Goal: Information Seeking & Learning: Learn about a topic

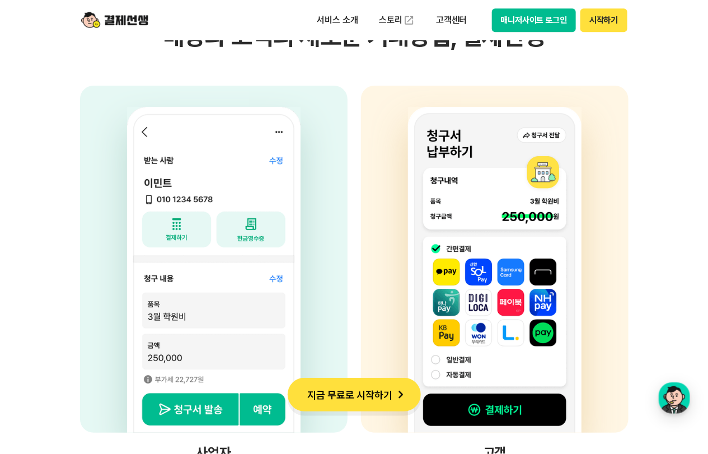
scroll to position [2949, 0]
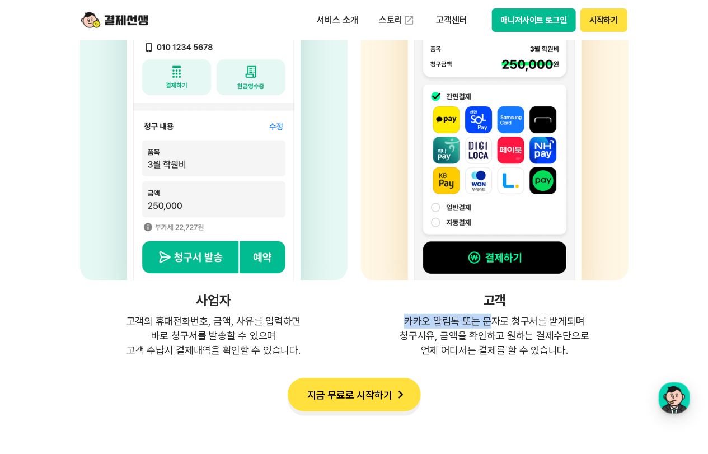
drag, startPoint x: 405, startPoint y: 321, endPoint x: 496, endPoint y: 360, distance: 99.2
click at [491, 326] on p "카카오 알림톡 또는 문자로 청구서를 받게되며 청구사유, 금액을 확인하고 원하는 결제수단으로 언제 어디서든 결제를 할 수 있습니다." at bounding box center [494, 336] width 267 height 44
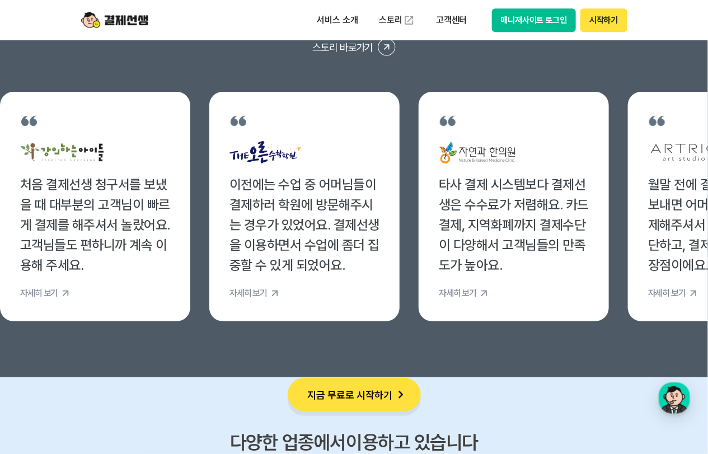
scroll to position [4271, 0]
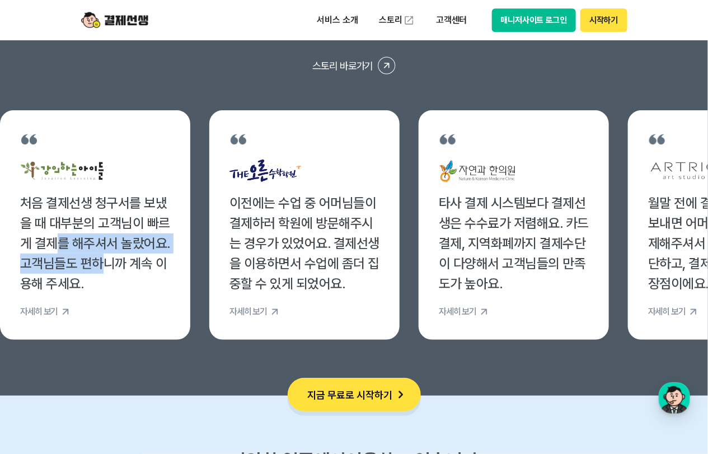
drag, startPoint x: 56, startPoint y: 232, endPoint x: 98, endPoint y: 268, distance: 55.9
click at [98, 265] on div "처음 결제선생 청구서를 보냈을 때 대부분의 고객님이 빠르게 결제를 해주셔서 놀랐어요. 고객님들도 편하니까 계속 이용해 주세요." at bounding box center [95, 243] width 150 height 101
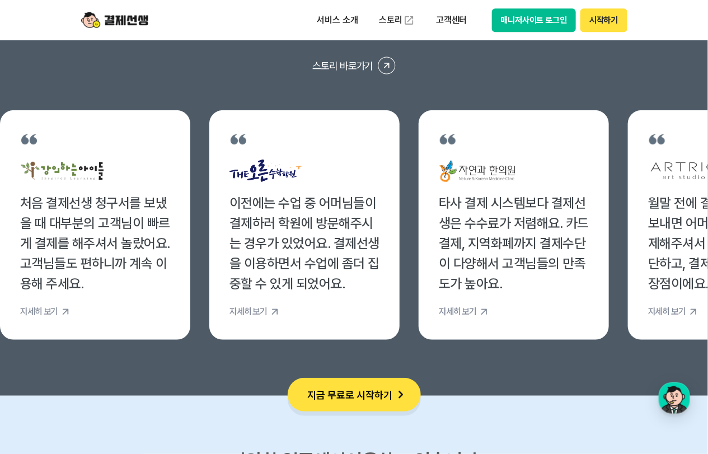
click at [98, 286] on div "처음 결제선생 청구서를 보냈을 때 대부분의 고객님이 빠르게 결제를 해주셔서 놀랐어요. 고객님들도 편하니까 계속 이용해 주세요." at bounding box center [95, 243] width 150 height 101
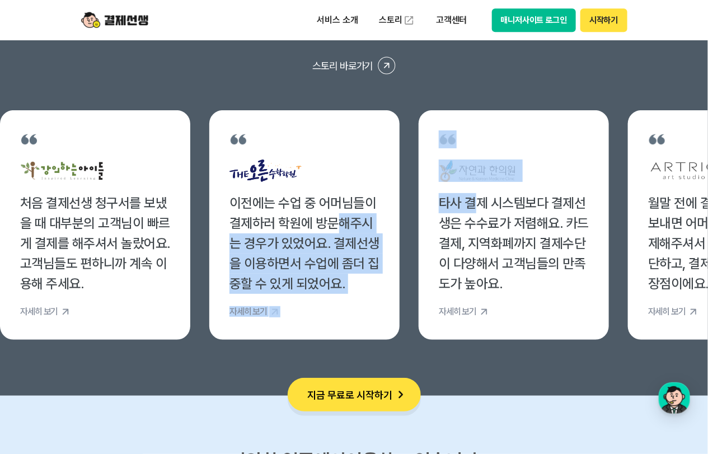
drag, startPoint x: 480, startPoint y: 196, endPoint x: 332, endPoint y: 212, distance: 149.7
click at [332, 212] on ul "처음 결제선생 청구서를 보냈을 때 대부분의 고객님이 빠르게 결제를 해주셔서 놀랐어요. 고객님들도 편하니까 계속 이용해 주세요. 자세히 보기 이…" at bounding box center [354, 224] width 708 height 229
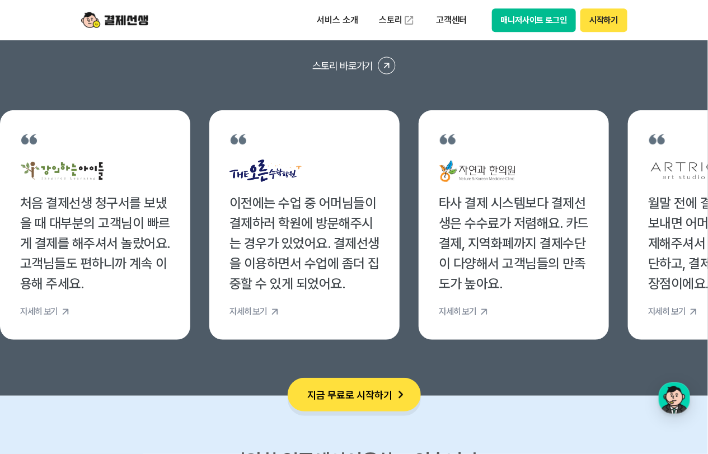
click at [523, 233] on div "타사 결제 시스템보다 결제선생은 수수료가 저렴해요. 카드결제, 지역화폐까지 결제수단이 다양해서 고객님들의 만족도가 높아요." at bounding box center [514, 243] width 150 height 101
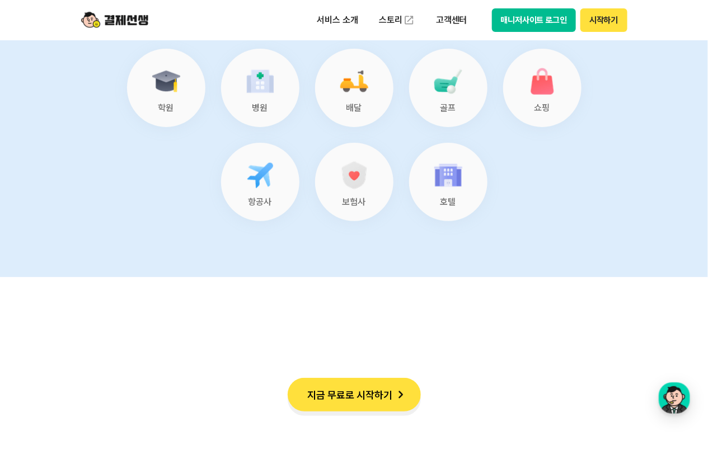
scroll to position [4729, 0]
drag, startPoint x: 230, startPoint y: 191, endPoint x: 279, endPoint y: 209, distance: 52.6
click at [279, 209] on div "항공사" at bounding box center [260, 181] width 78 height 78
click at [282, 220] on section "다양한 업종에서 이용하고 있습니다 학원 병원 배달 골프 쇼핑 항공사 보험사 호텔" at bounding box center [354, 107] width 708 height 338
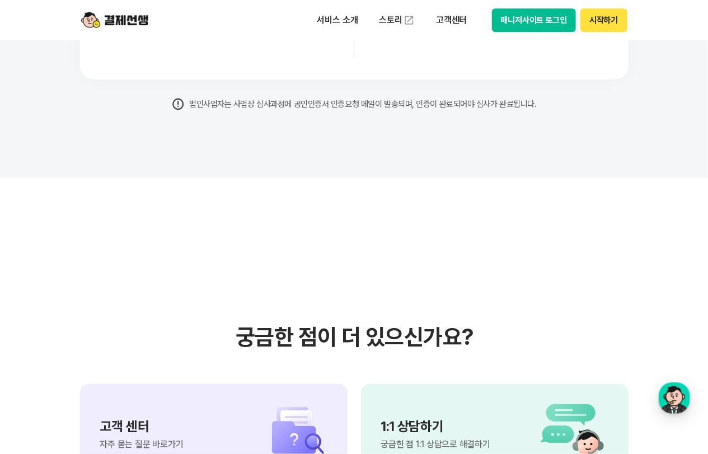
scroll to position [9356, 0]
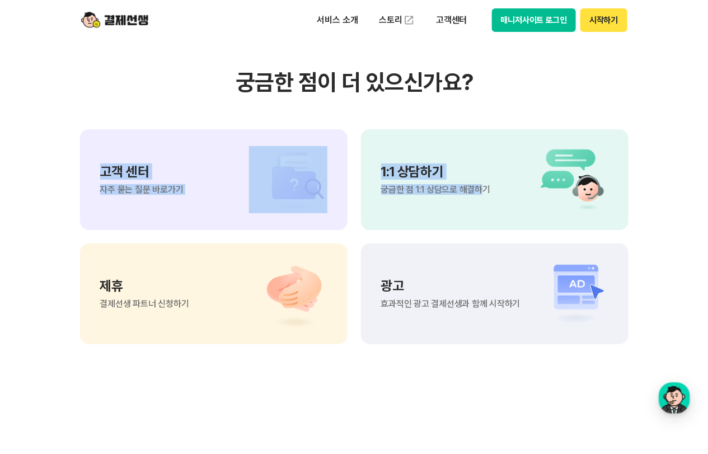
drag, startPoint x: 479, startPoint y: 199, endPoint x: 324, endPoint y: 223, distance: 156.3
click at [324, 223] on div "고객 센터 자주 묻는 질문 바로가기 1:1 상담하기 궁금한 점 1:1 상담으로 해결하기 제휴 결제선생 파트너 신청하기 광고 효과적인 광고 결제…" at bounding box center [354, 236] width 548 height 215
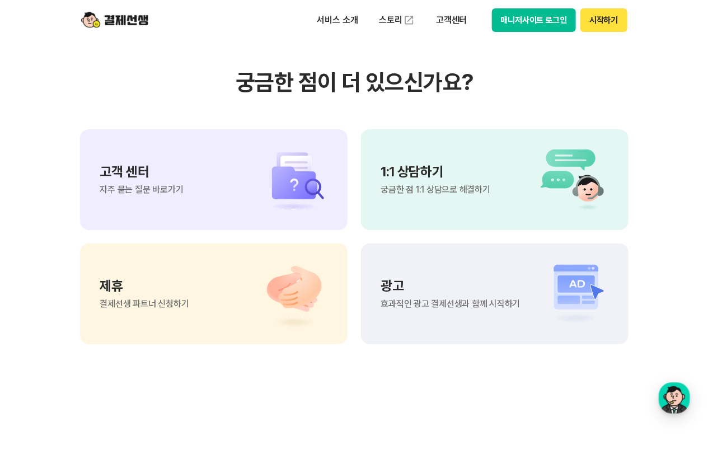
click at [180, 205] on div "고객 센터 자주 묻는 질문 바로가기" at bounding box center [213, 179] width 267 height 101
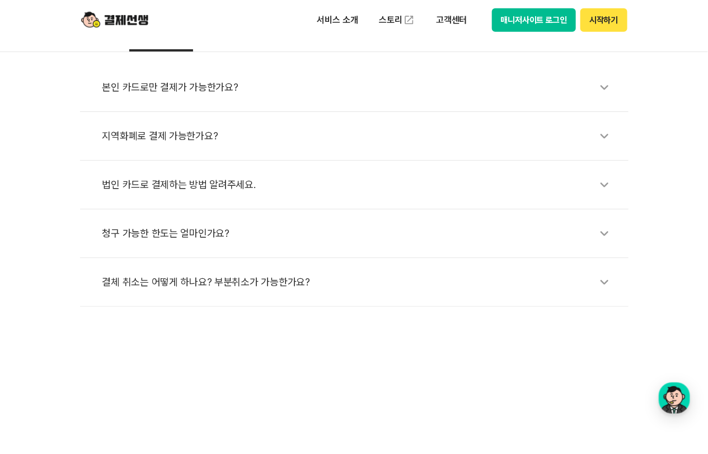
scroll to position [305, 0]
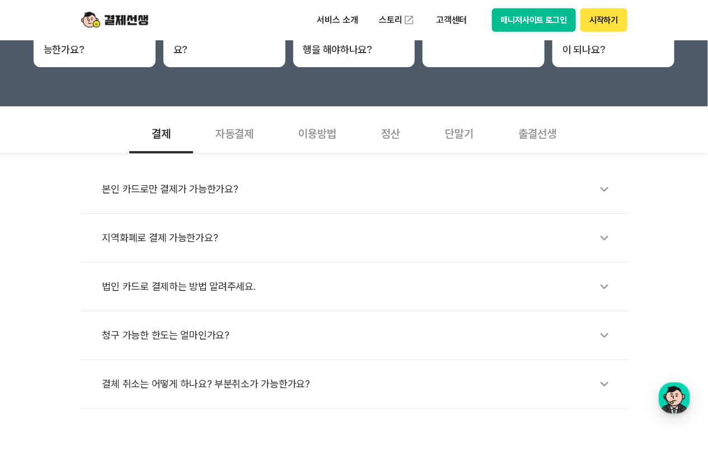
click at [243, 126] on div "자동결제" at bounding box center [234, 132] width 83 height 41
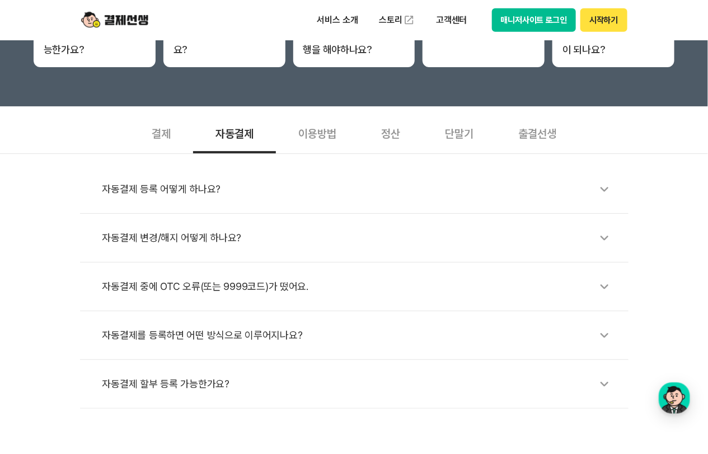
click at [313, 122] on div "이용방법" at bounding box center [317, 132] width 83 height 41
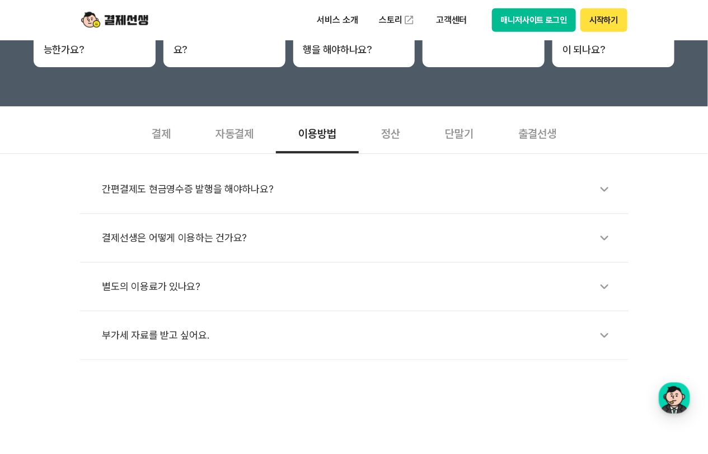
click at [407, 131] on div "정산" at bounding box center [391, 132] width 64 height 41
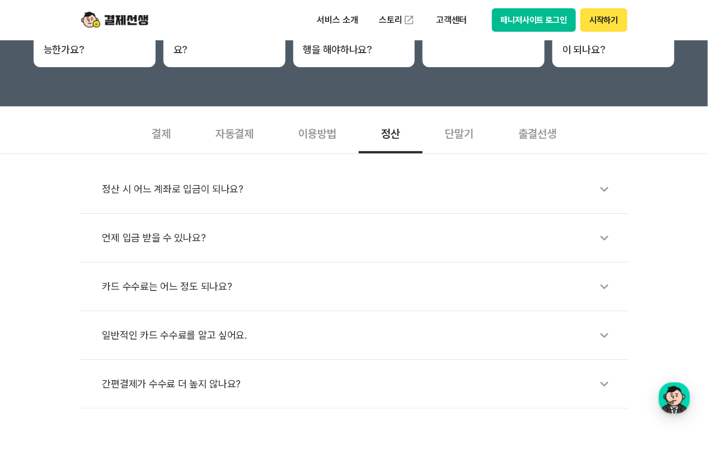
click at [475, 138] on div "단말기" at bounding box center [458, 132] width 73 height 41
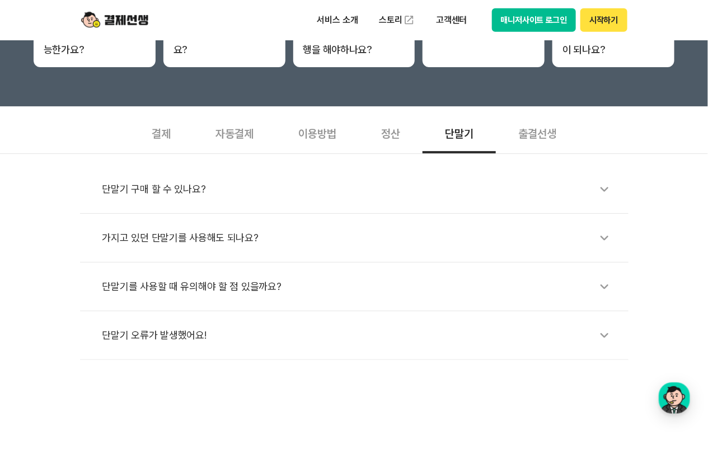
click at [536, 136] on div "출결선생" at bounding box center [537, 132] width 83 height 41
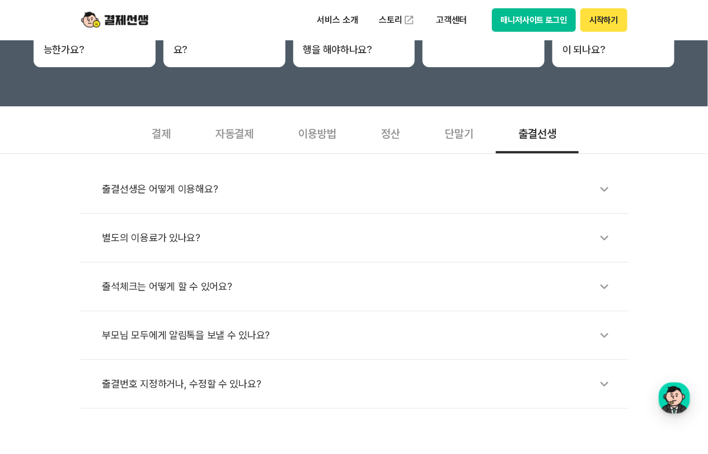
click at [211, 327] on div "부모님 모두에게 알림톡을 보낼 수 있나요?" at bounding box center [359, 335] width 515 height 26
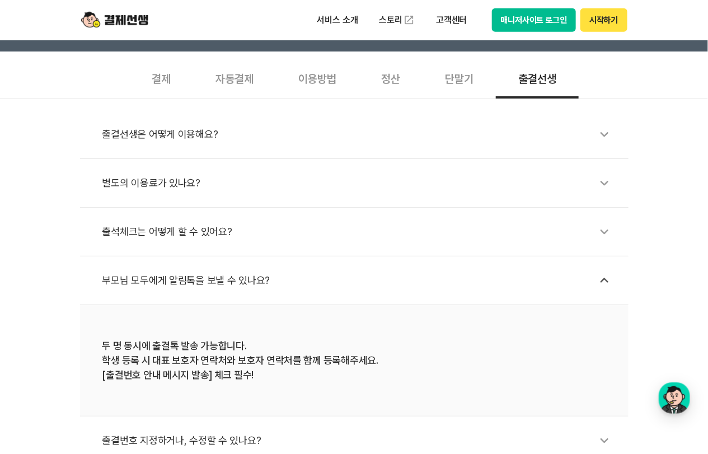
scroll to position [356, 0]
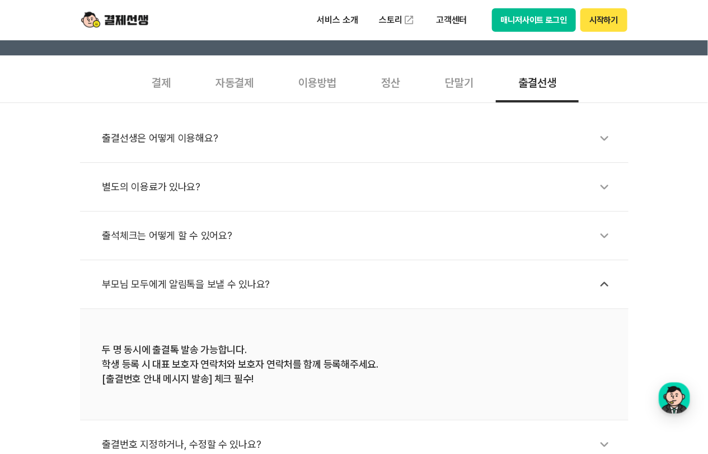
click at [255, 149] on div "출결선생은 어떻게 이용해요?" at bounding box center [359, 138] width 515 height 26
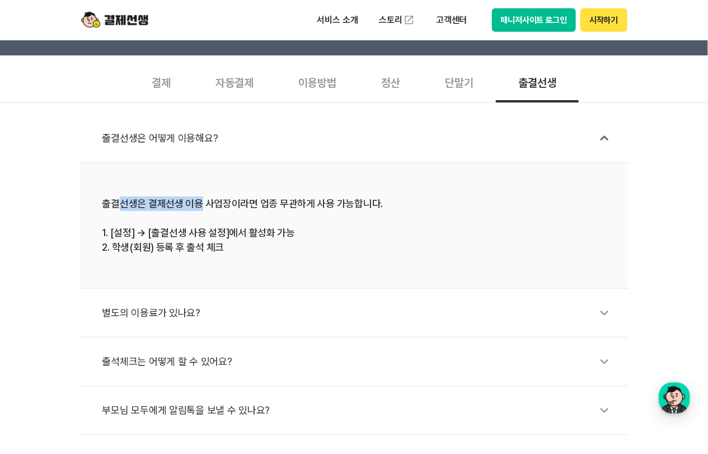
drag, startPoint x: 121, startPoint y: 198, endPoint x: 205, endPoint y: 218, distance: 86.8
click at [204, 209] on div "출결선생은 결제선생 이용 사업장이라면 업종 무관하게 사용 가능합니다. 1. [설정] → [출결선생 사용 설정]에서 활성화 가능 2. 학생(회원…" at bounding box center [353, 225] width 503 height 58
click at [205, 221] on div "출결선생은 결제선생 이용 사업장이라면 업종 무관하게 사용 가능합니다. 1. [설정] → [출결선생 사용 설정]에서 활성화 가능 2. 학생(회원…" at bounding box center [353, 225] width 503 height 58
drag, startPoint x: 196, startPoint y: 244, endPoint x: 247, endPoint y: 261, distance: 54.0
click at [243, 252] on div "출결선생은 결제선생 이용 사업장이라면 업종 무관하게 사용 가능합니다. 1. [설정] → [출결선생 사용 설정]에서 활성화 가능 2. 학생(회원…" at bounding box center [353, 225] width 503 height 58
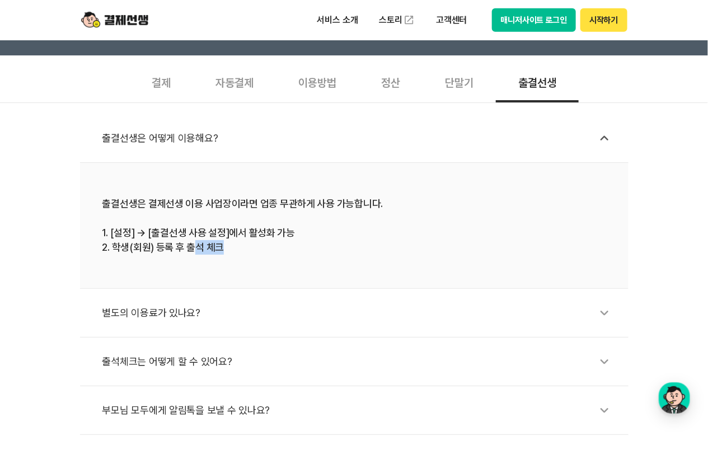
click at [249, 265] on li "출결선생은 결제선생 이용 사업장이라면 업종 무관하게 사용 가능합니다. 1. [설정] → [출결선생 사용 설정]에서 활성화 가능 2. 학생(회원…" at bounding box center [354, 226] width 548 height 126
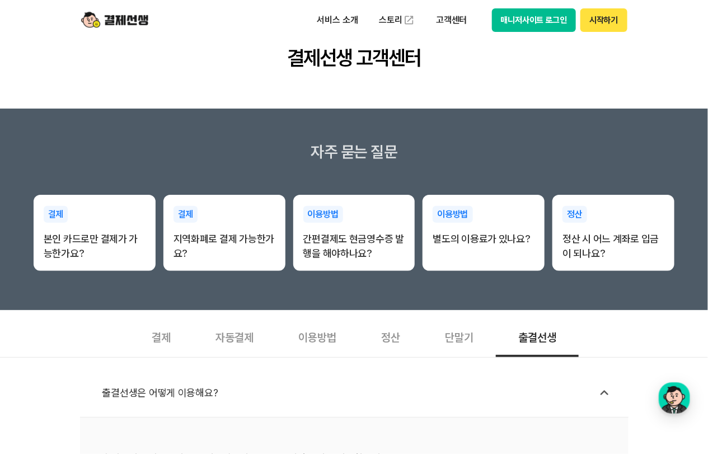
scroll to position [0, 0]
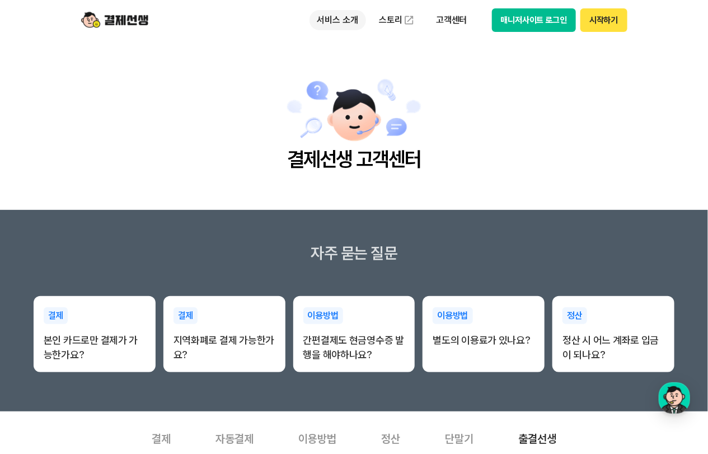
click at [348, 22] on p "서비스 소개" at bounding box center [337, 20] width 56 height 20
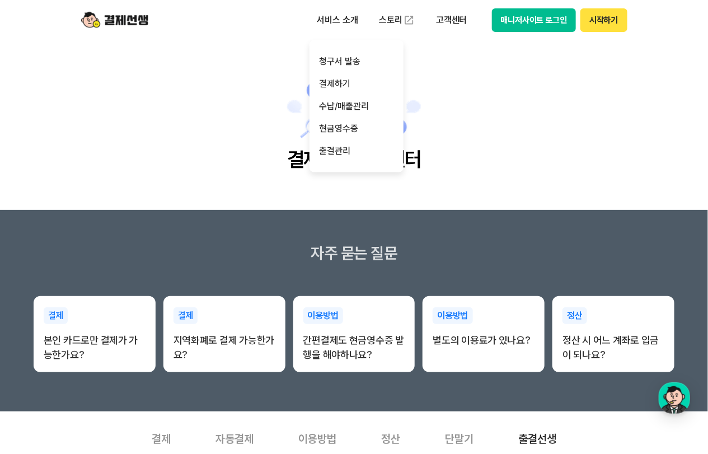
click at [279, 185] on main "결제선생 고객센터" at bounding box center [354, 124] width 708 height 169
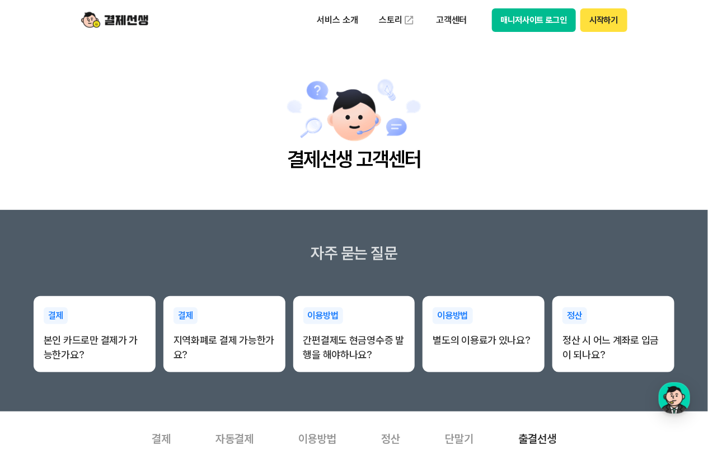
click at [128, 8] on div "서비스 소개 스토리 고객센터 매니저사이트 로그인 시작하기" at bounding box center [354, 20] width 573 height 40
click at [127, 26] on img at bounding box center [114, 20] width 67 height 21
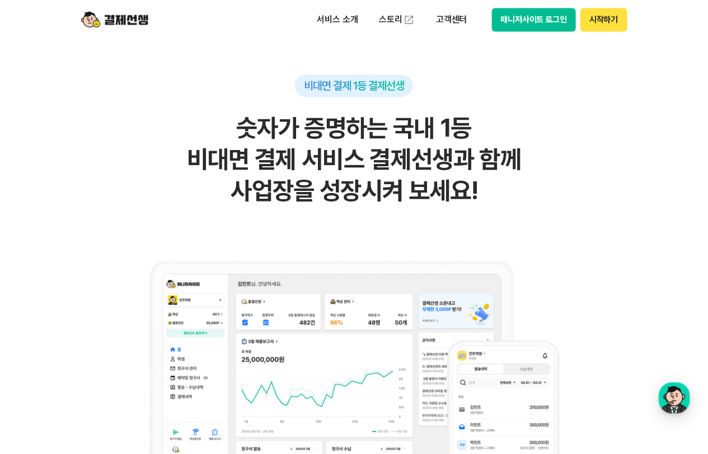
scroll to position [762, 0]
